Goal: Register for event/course

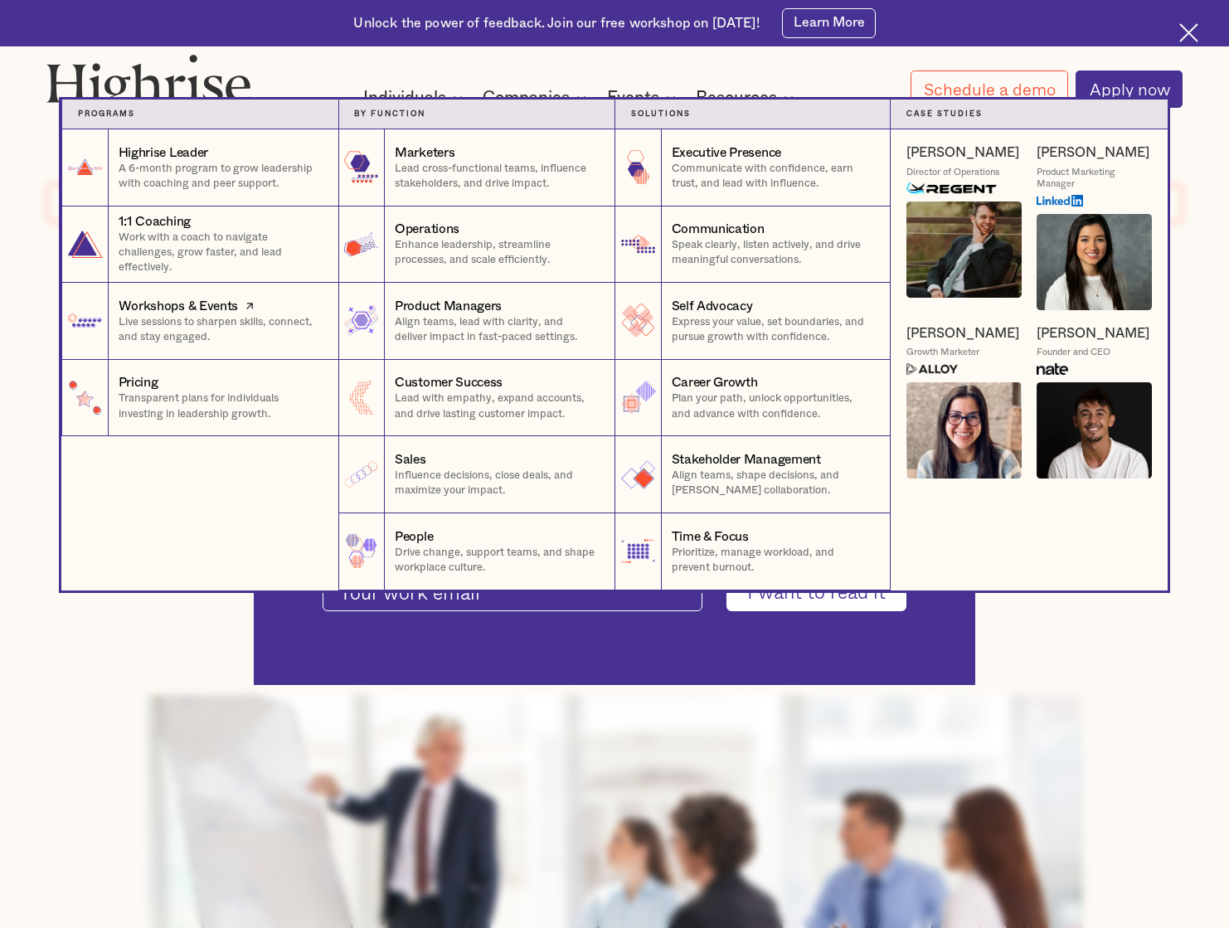
click at [241, 309] on icon at bounding box center [249, 306] width 17 height 20
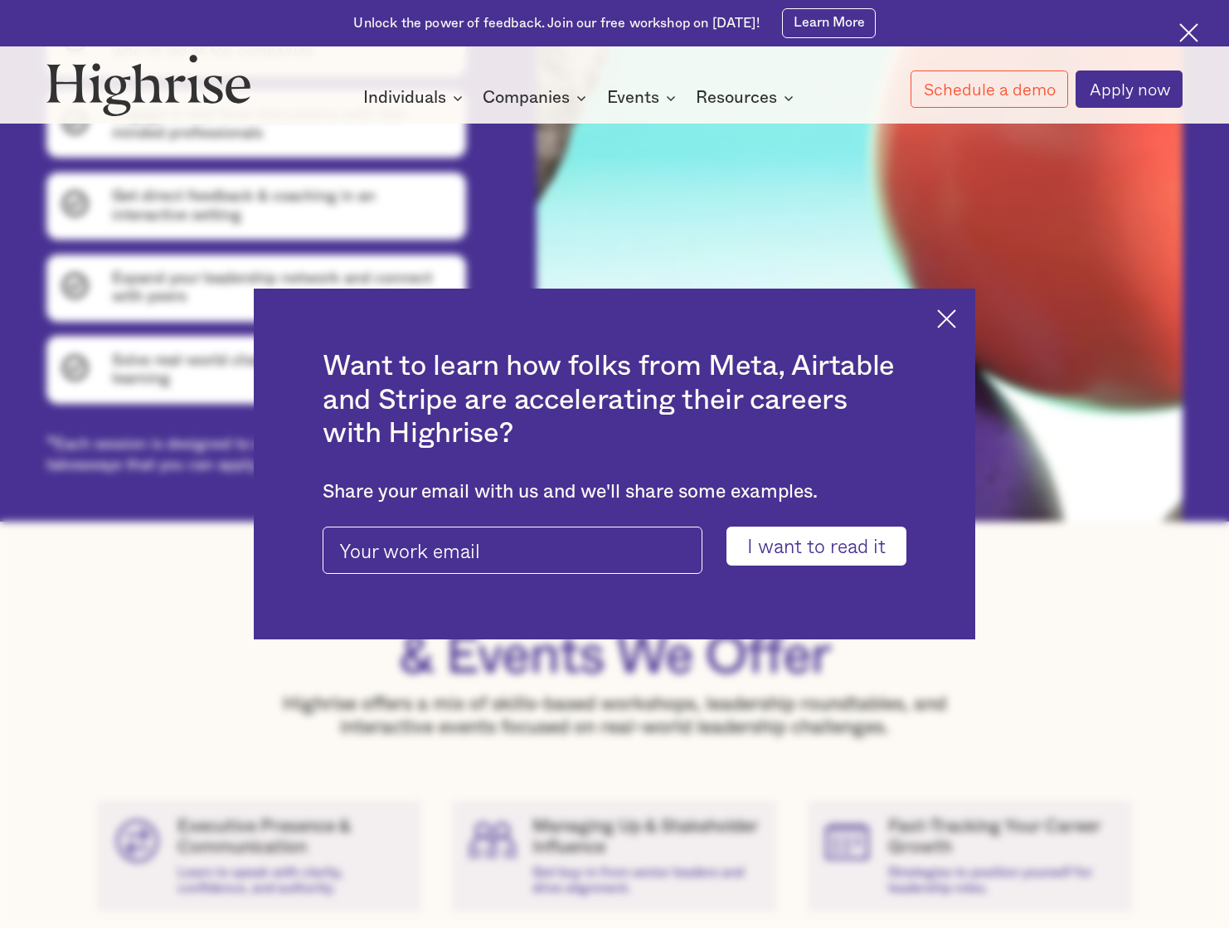
scroll to position [1382, 0]
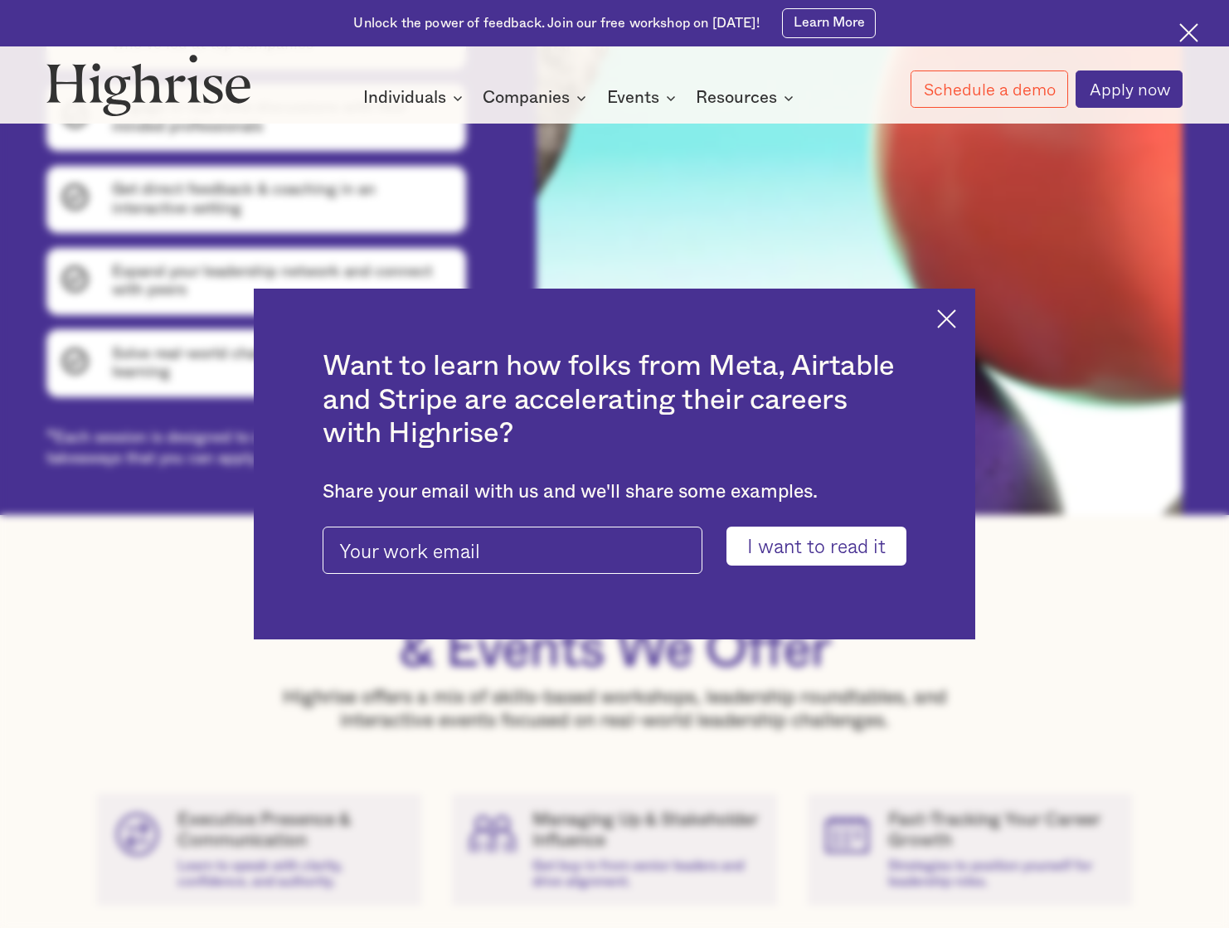
click at [942, 323] on img at bounding box center [946, 318] width 19 height 19
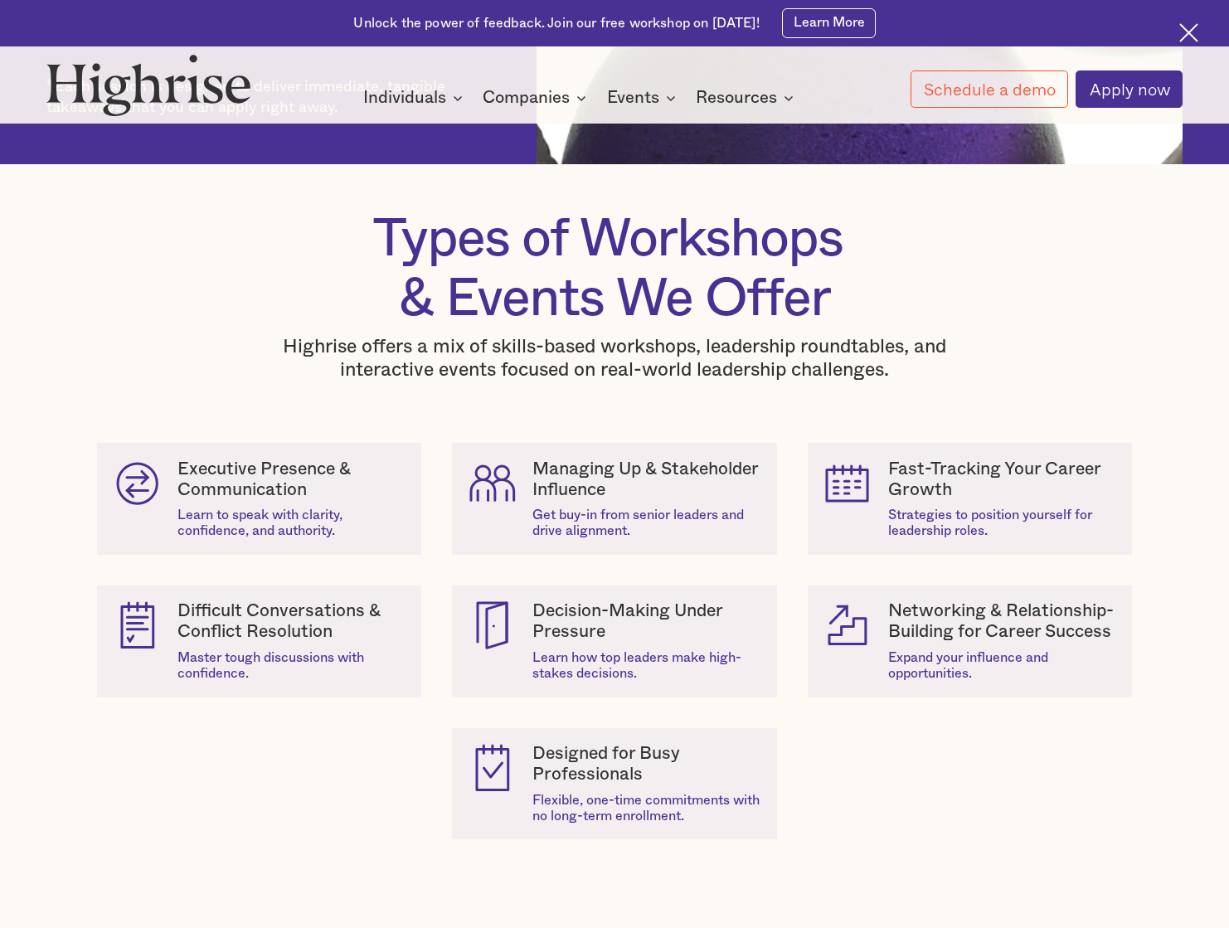
scroll to position [1734, 0]
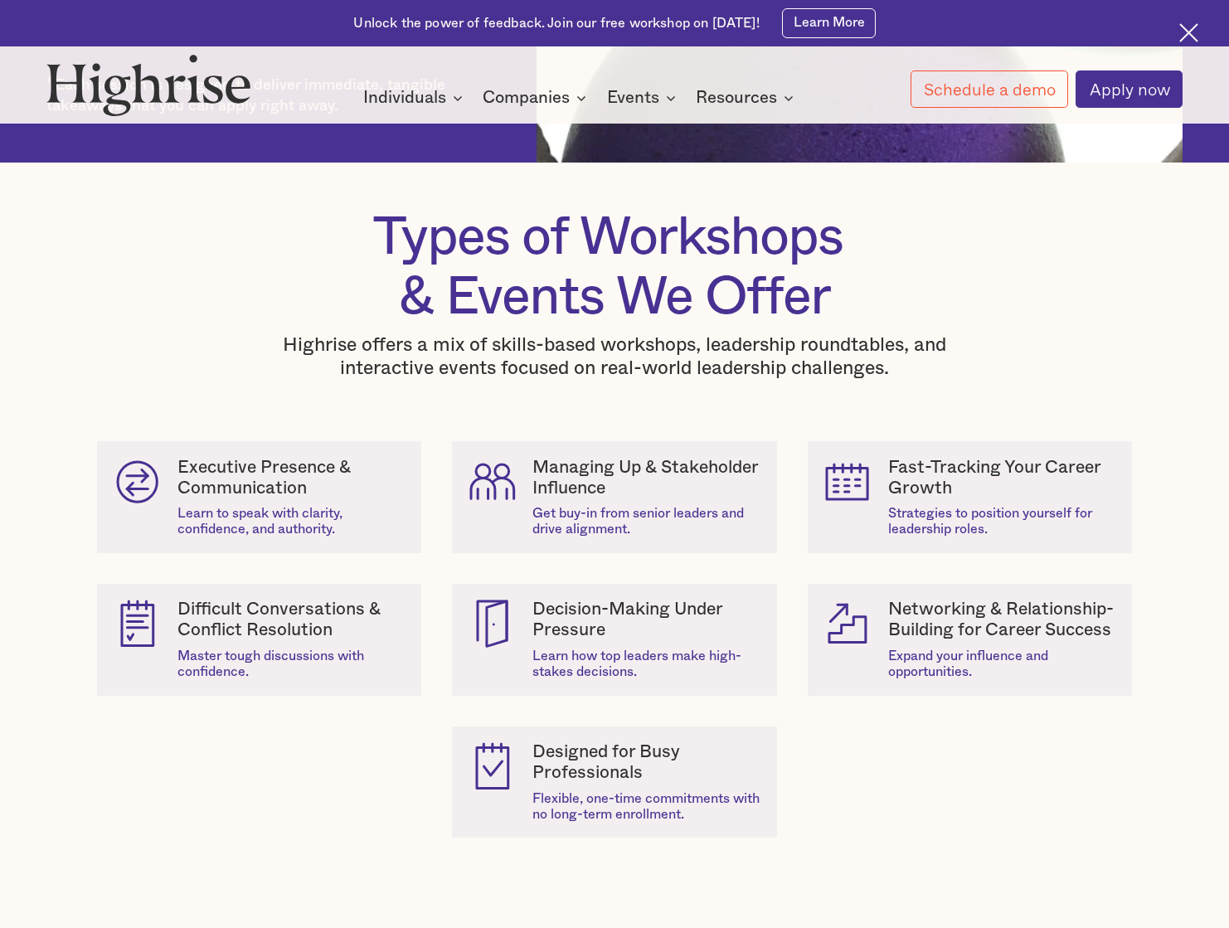
click at [254, 630] on div "Difficult Conversations & Conflict Resolution" at bounding box center [291, 619] width 229 height 41
click at [239, 662] on div "Master tough discussions with confidence." at bounding box center [291, 664] width 229 height 32
click at [138, 624] on icon at bounding box center [138, 624] width 50 height 50
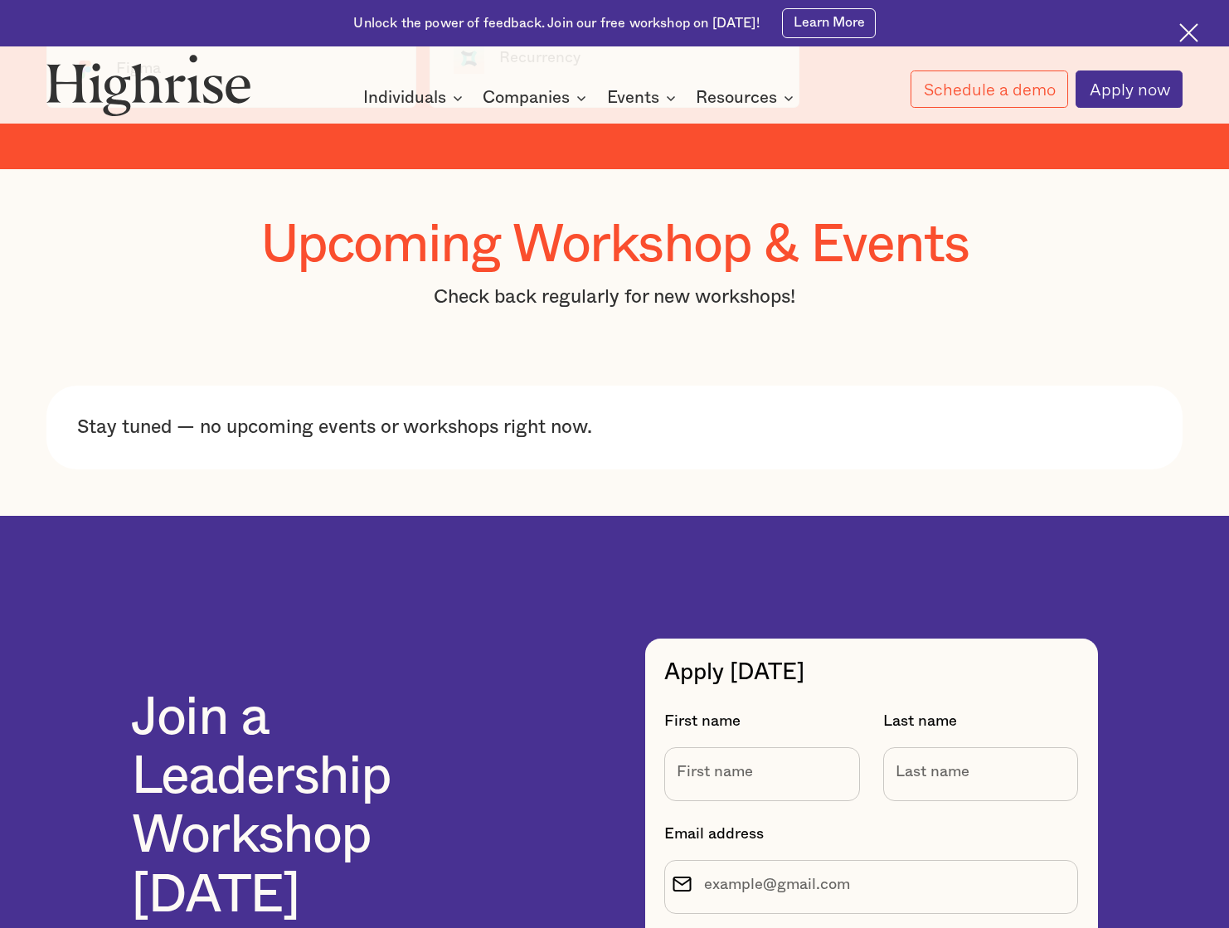
scroll to position [5122, 0]
